Goal: Information Seeking & Learning: Learn about a topic

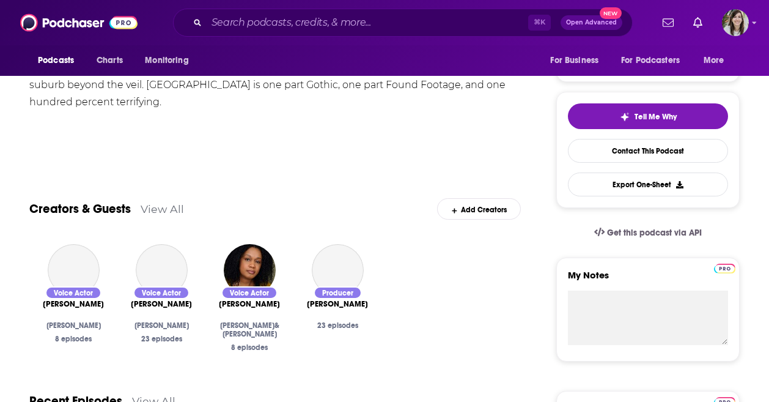
scroll to position [102, 0]
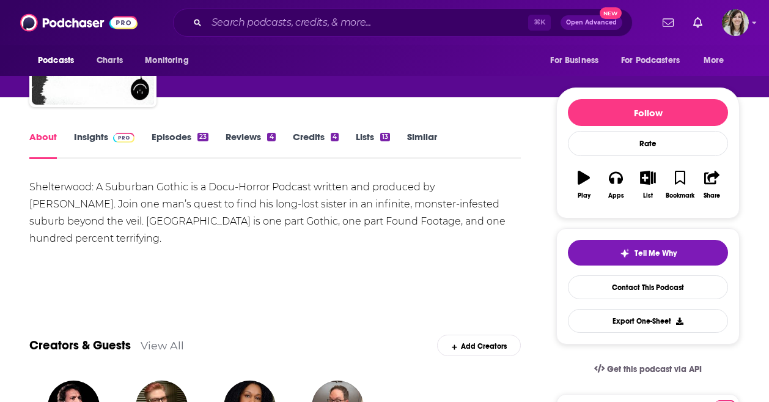
click at [193, 133] on link "Episodes 23" at bounding box center [180, 145] width 57 height 28
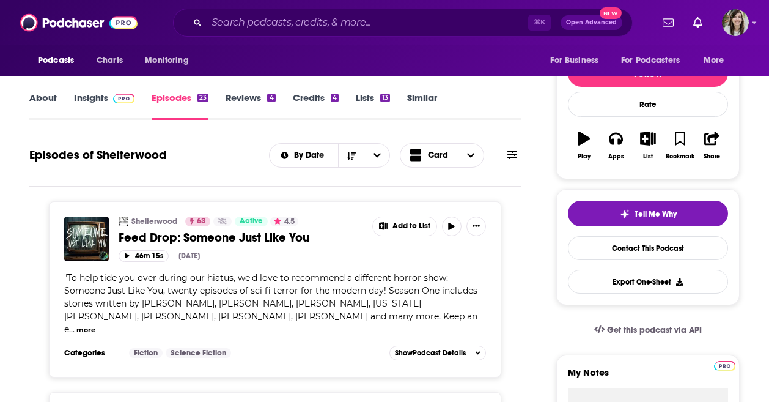
scroll to position [202, 0]
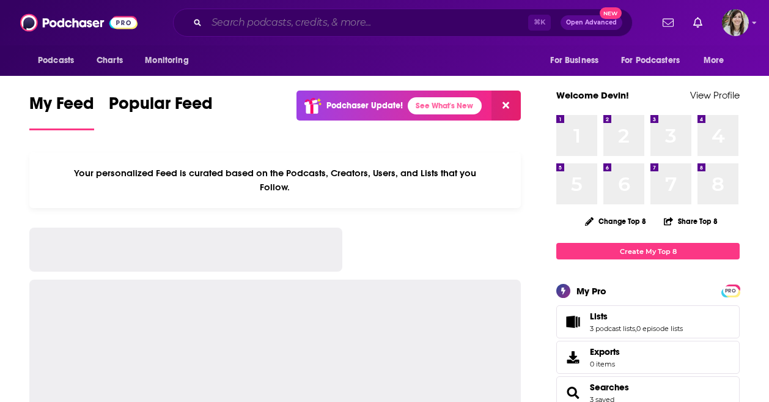
click at [298, 22] on input "Search podcasts, credits, & more..." at bounding box center [368, 23] width 322 height 20
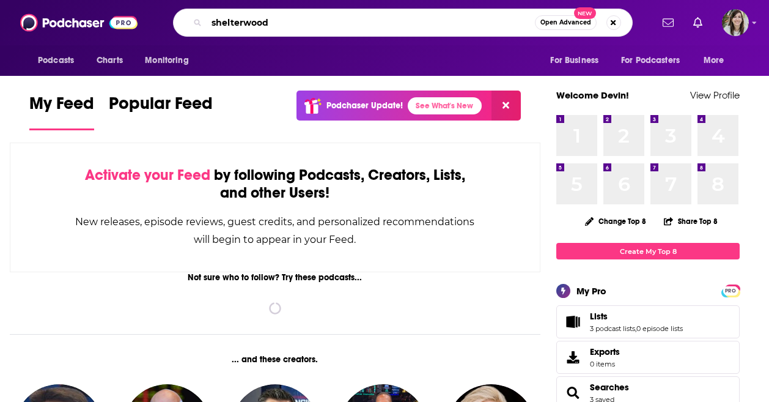
type input "shelterwood"
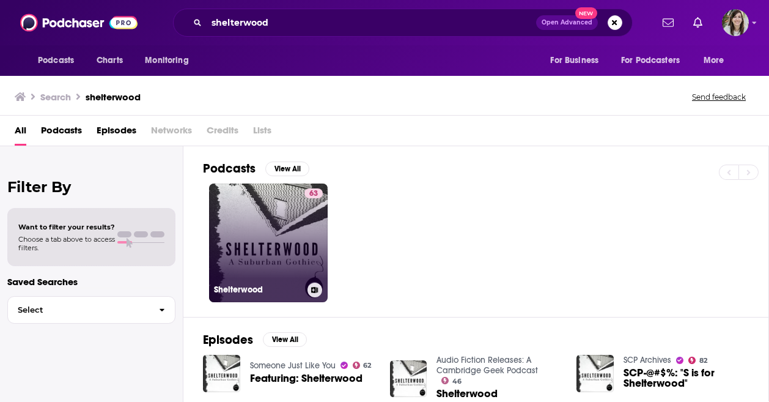
click at [265, 248] on link "63 Shelterwood" at bounding box center [268, 242] width 119 height 119
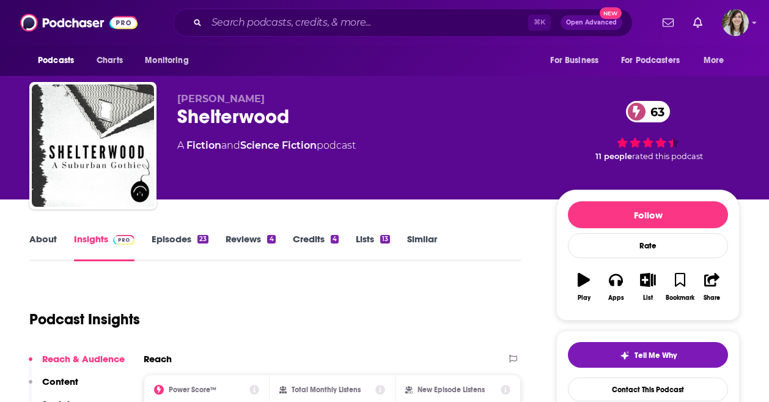
scroll to position [86, 0]
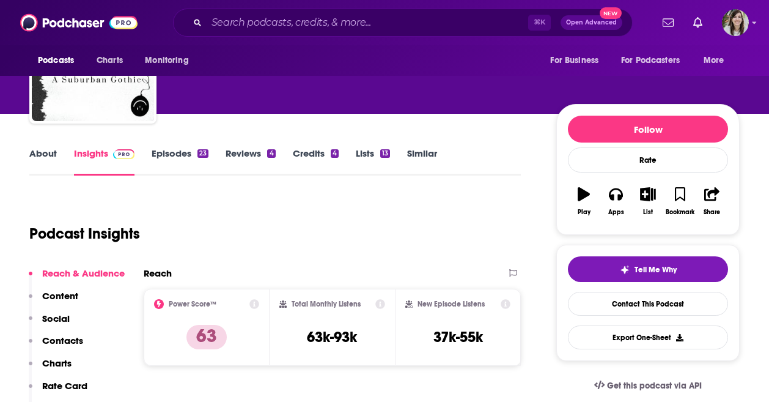
click at [190, 160] on link "Episodes 23" at bounding box center [180, 161] width 57 height 28
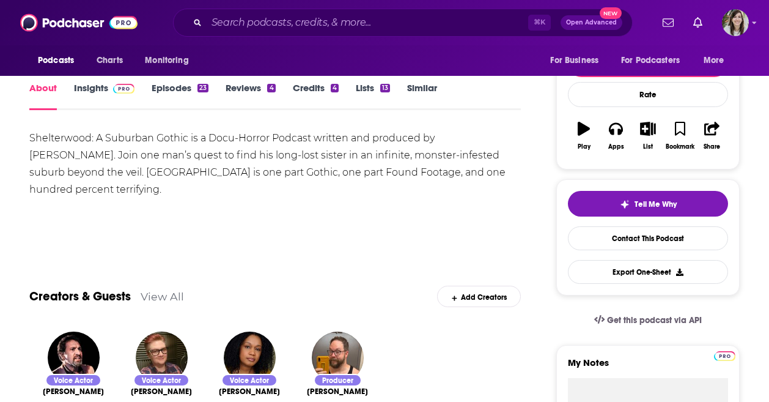
scroll to position [5, 0]
